Goal: Transaction & Acquisition: Purchase product/service

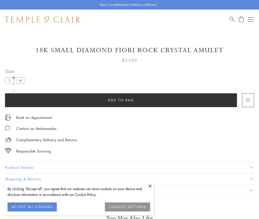
click at [121, 100] on span "Add to bag" at bounding box center [121, 100] width 26 height 6
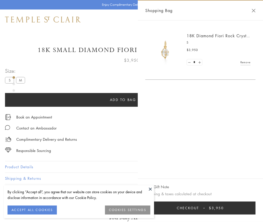
click at [201, 208] on button "Checkout $3,950" at bounding box center [200, 208] width 110 height 13
